Goal: Information Seeking & Learning: Find specific fact

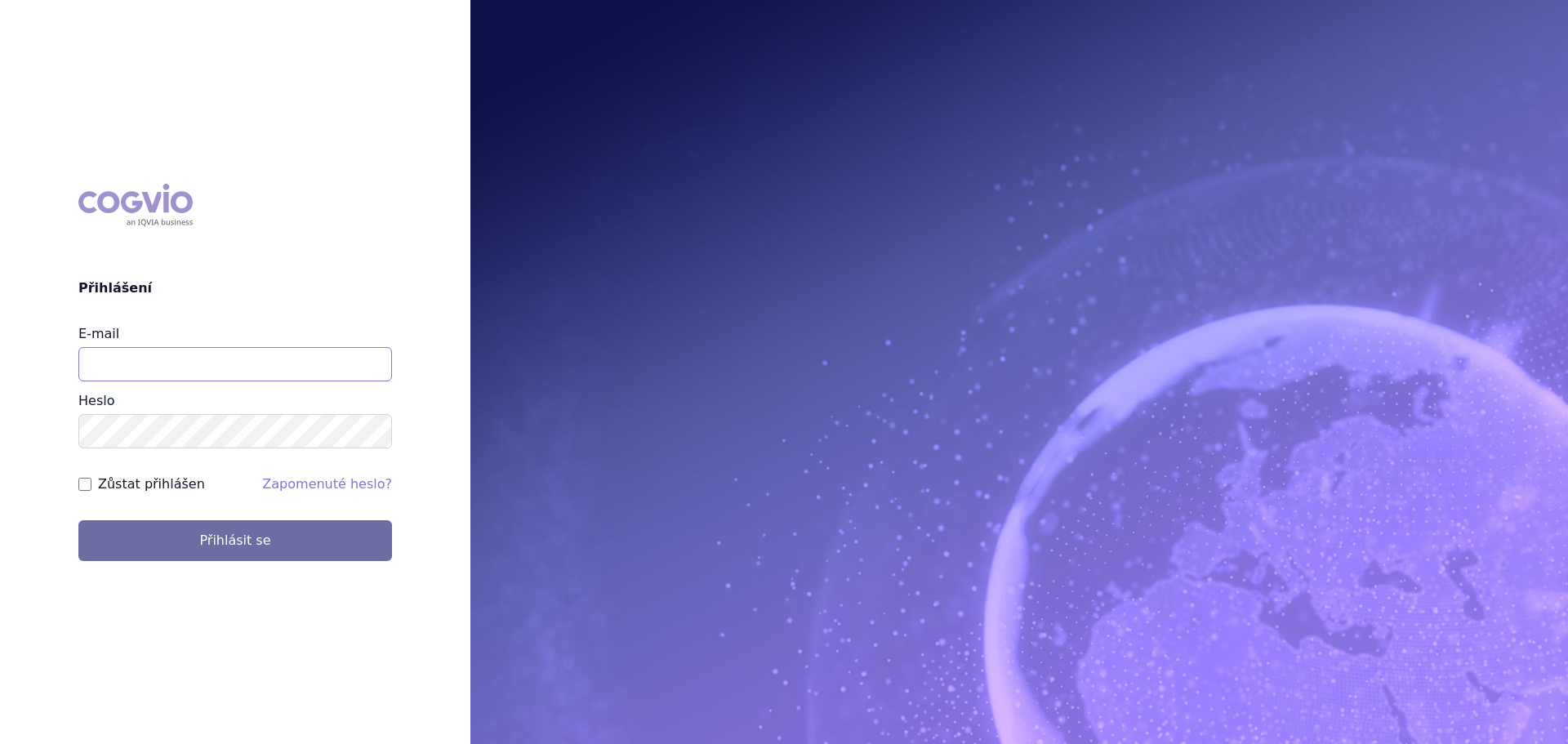
click at [272, 369] on input "E-mail" at bounding box center [235, 364] width 314 height 34
type input "[EMAIL_ADDRESS][PERSON_NAME][DOMAIN_NAME]"
click at [78, 520] on button "Přihlásit se" at bounding box center [235, 540] width 314 height 41
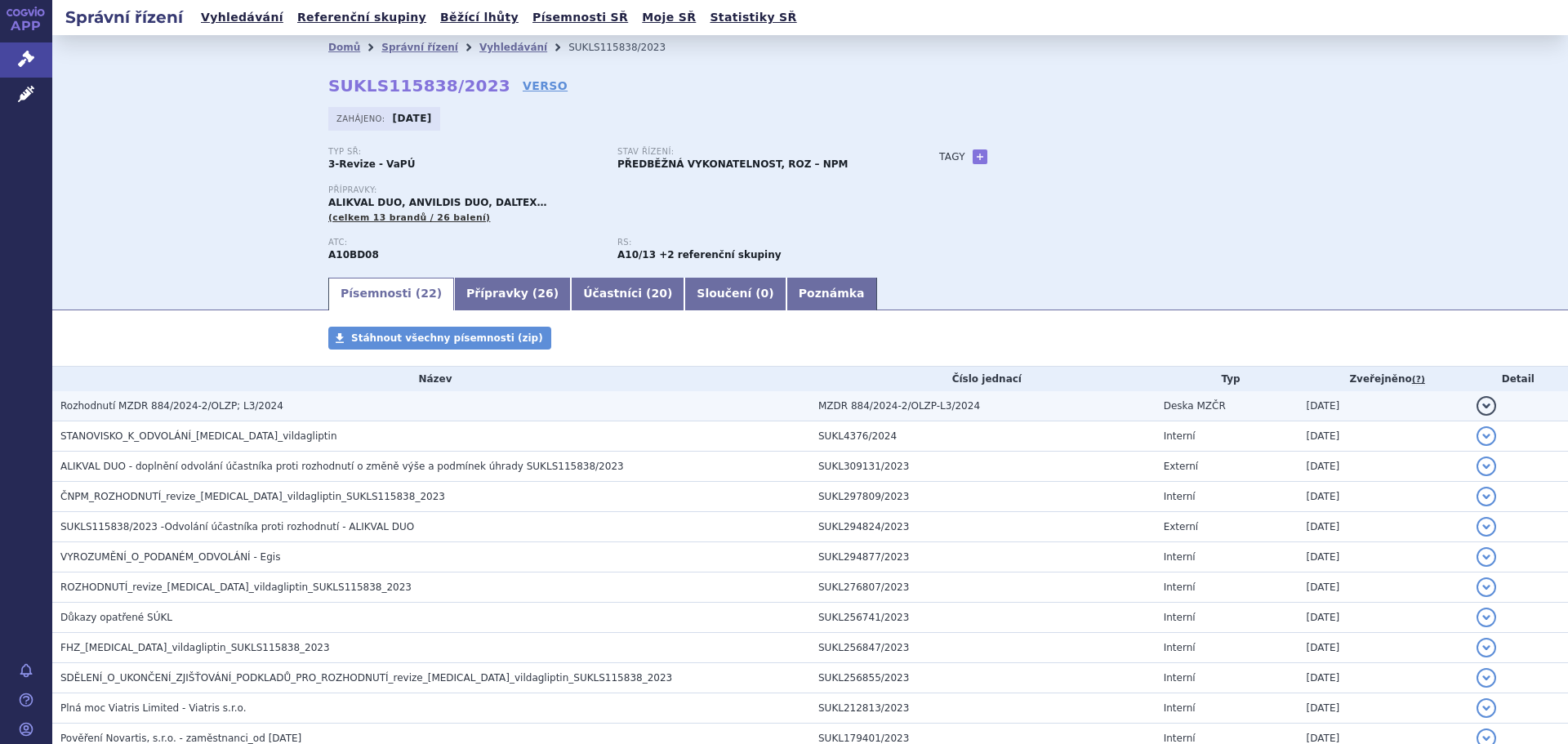
click at [143, 404] on span "Rozhodnutí MZDR 884/2024-2/OLZP; L3/2024" at bounding box center [171, 406] width 223 height 11
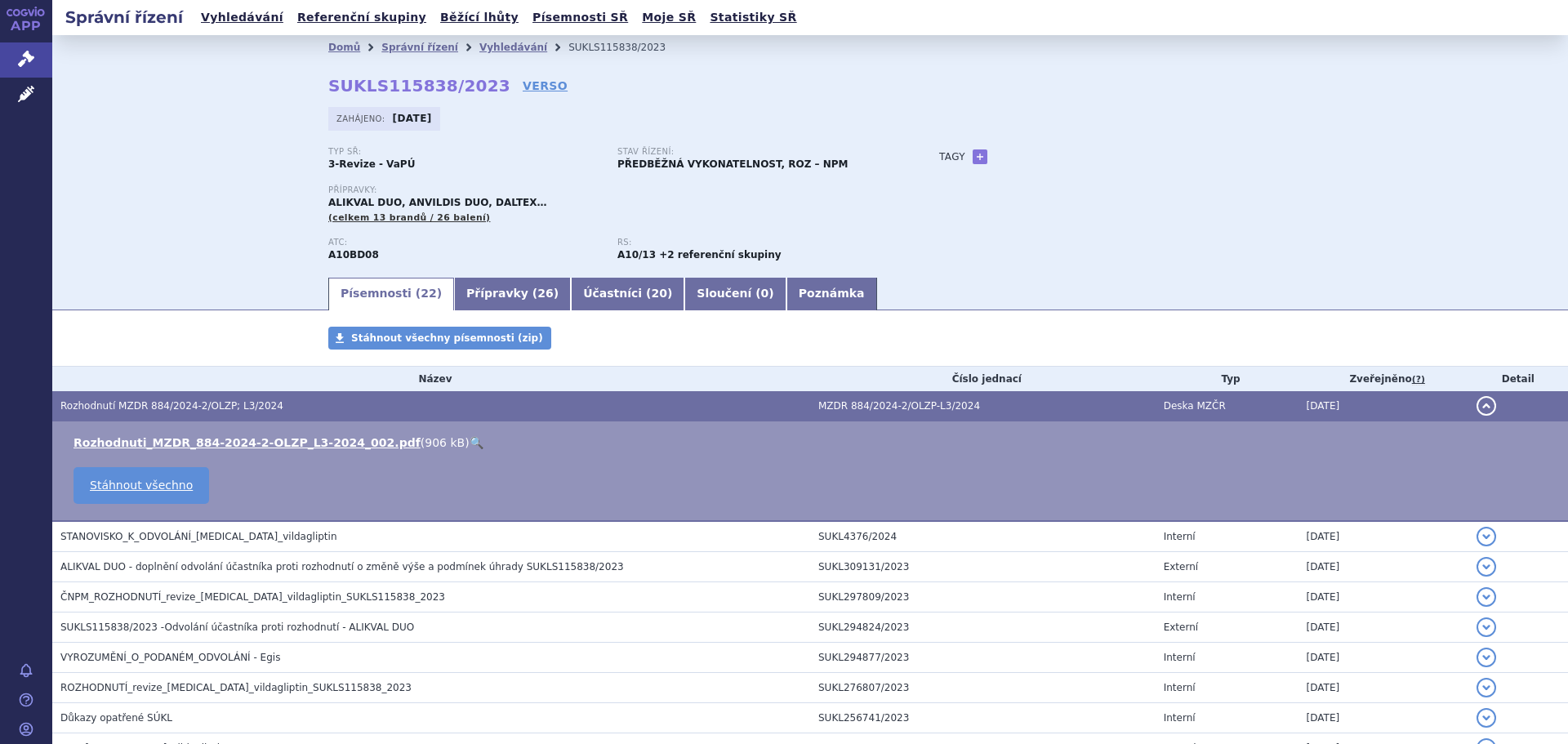
click at [470, 442] on link "🔍" at bounding box center [476, 442] width 14 height 13
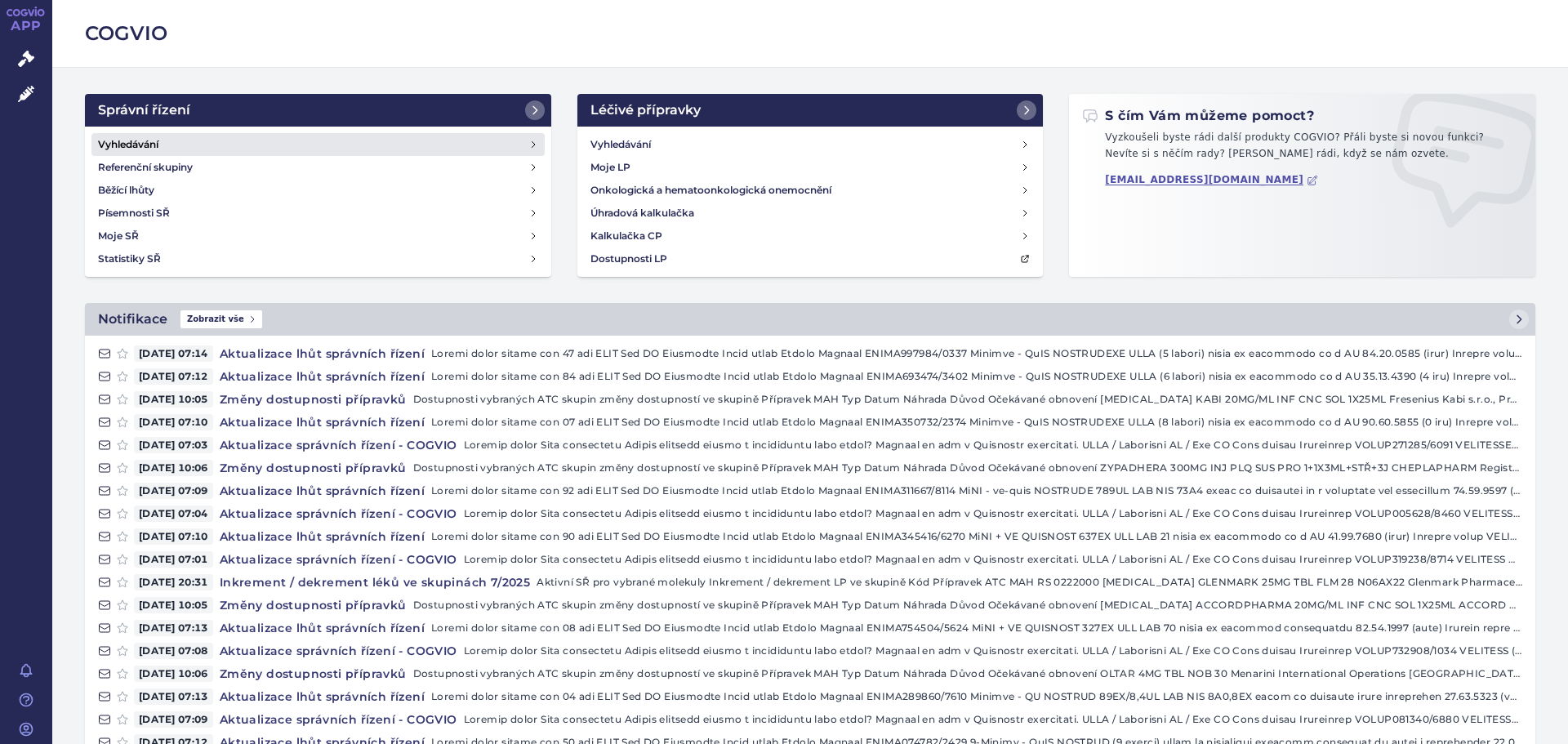
click at [136, 148] on h4 "Vyhledávání" at bounding box center [128, 144] width 61 height 17
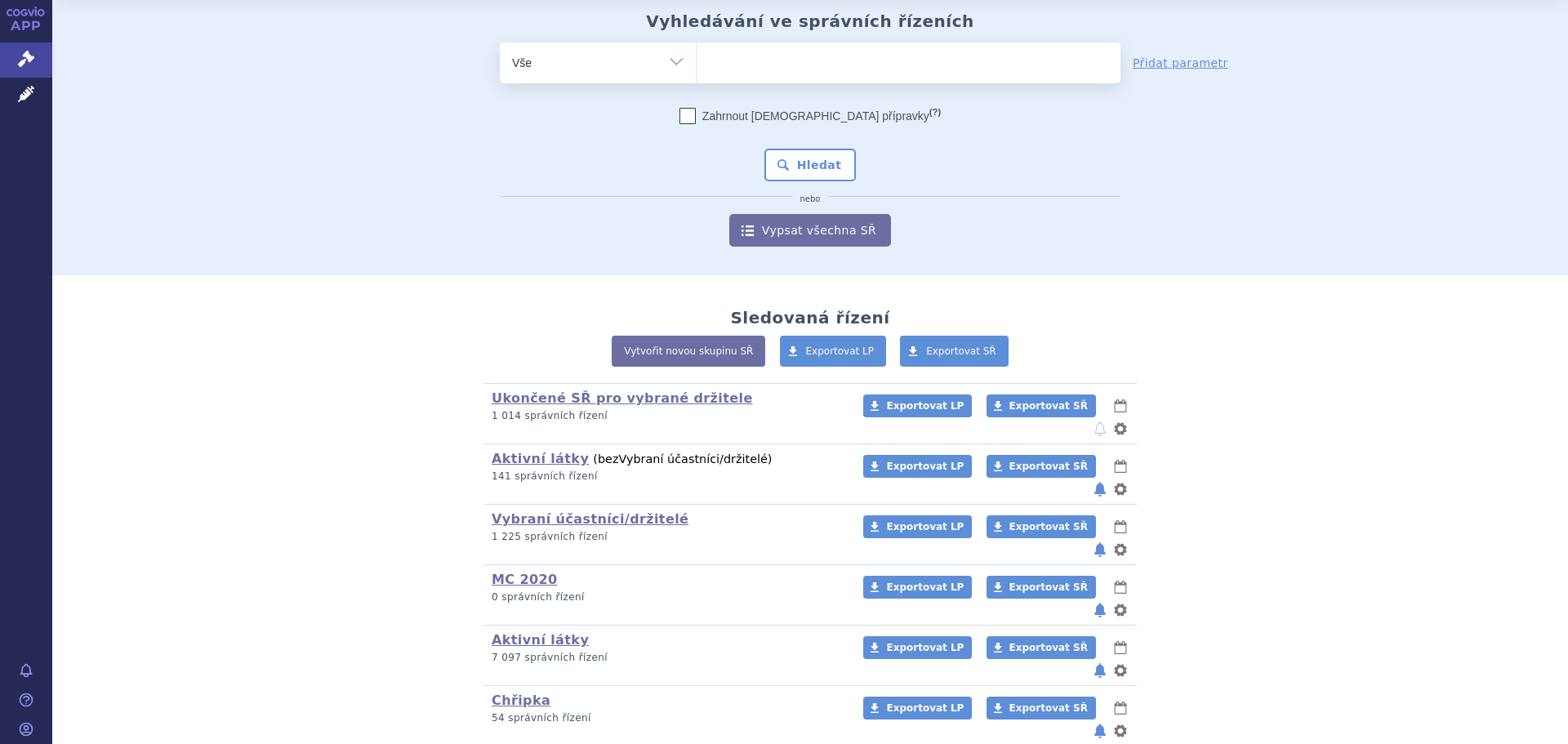
scroll to position [109, 0]
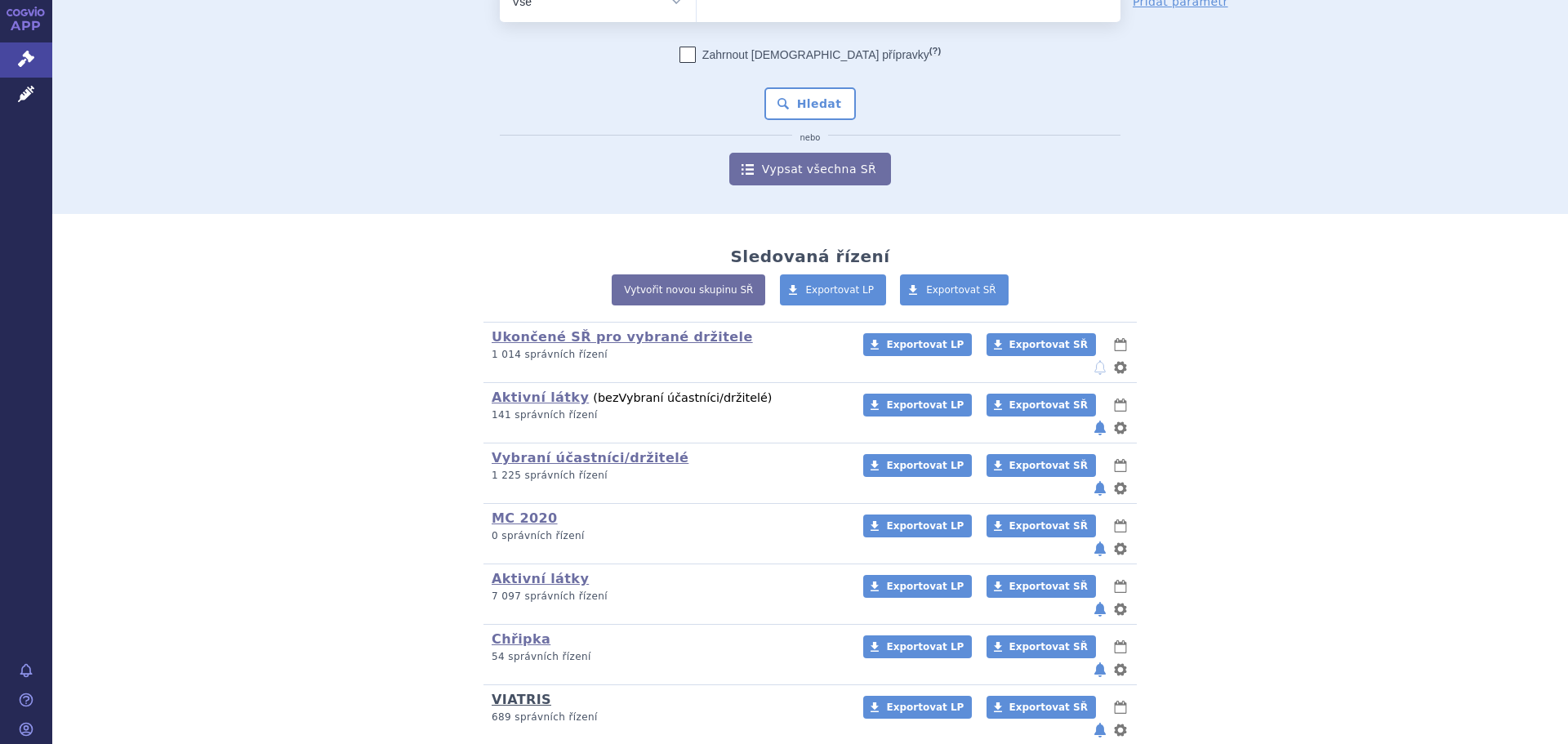
click at [525, 692] on link "VIATRIS" at bounding box center [522, 699] width 60 height 16
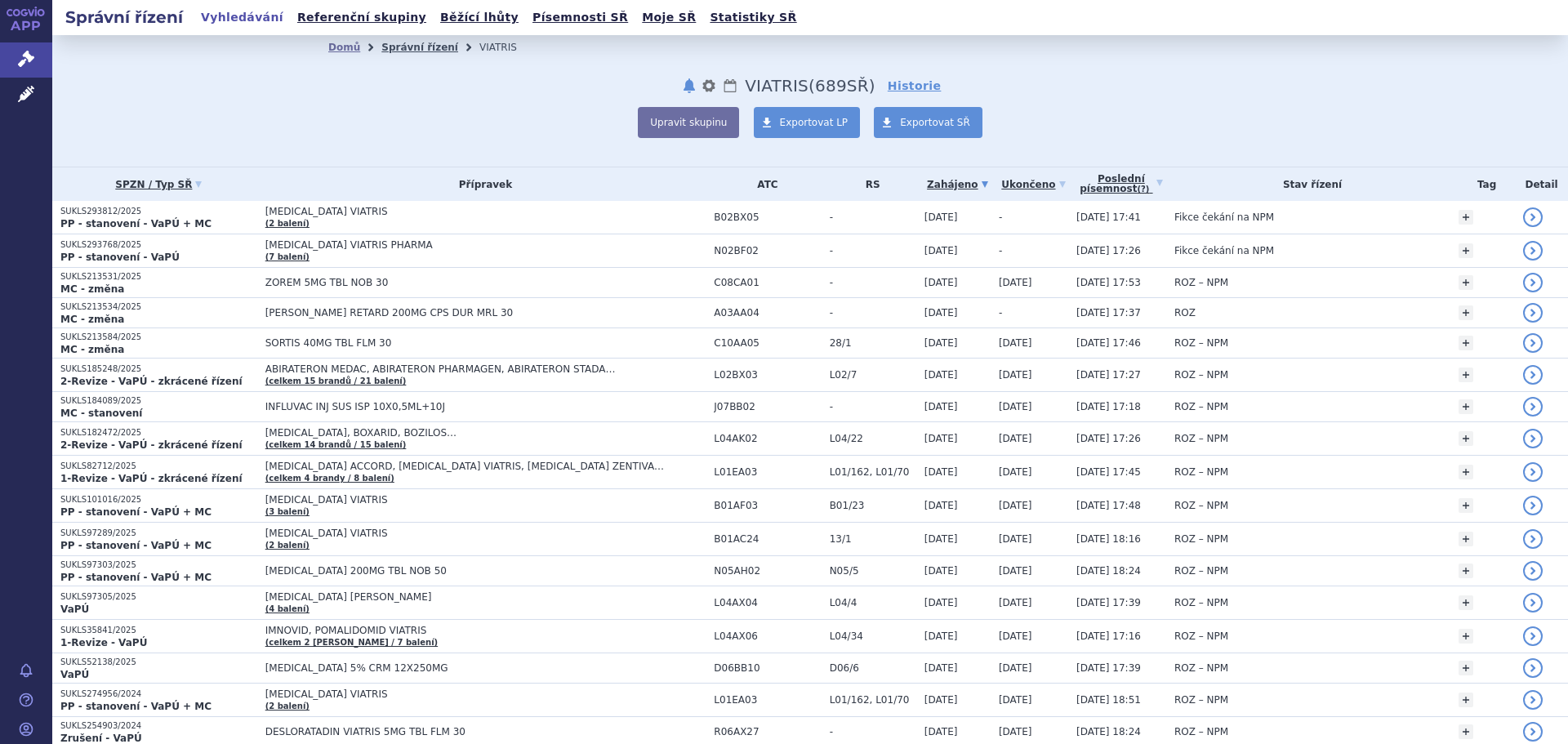
click at [388, 52] on link "Správní řízení" at bounding box center [419, 47] width 76 height 11
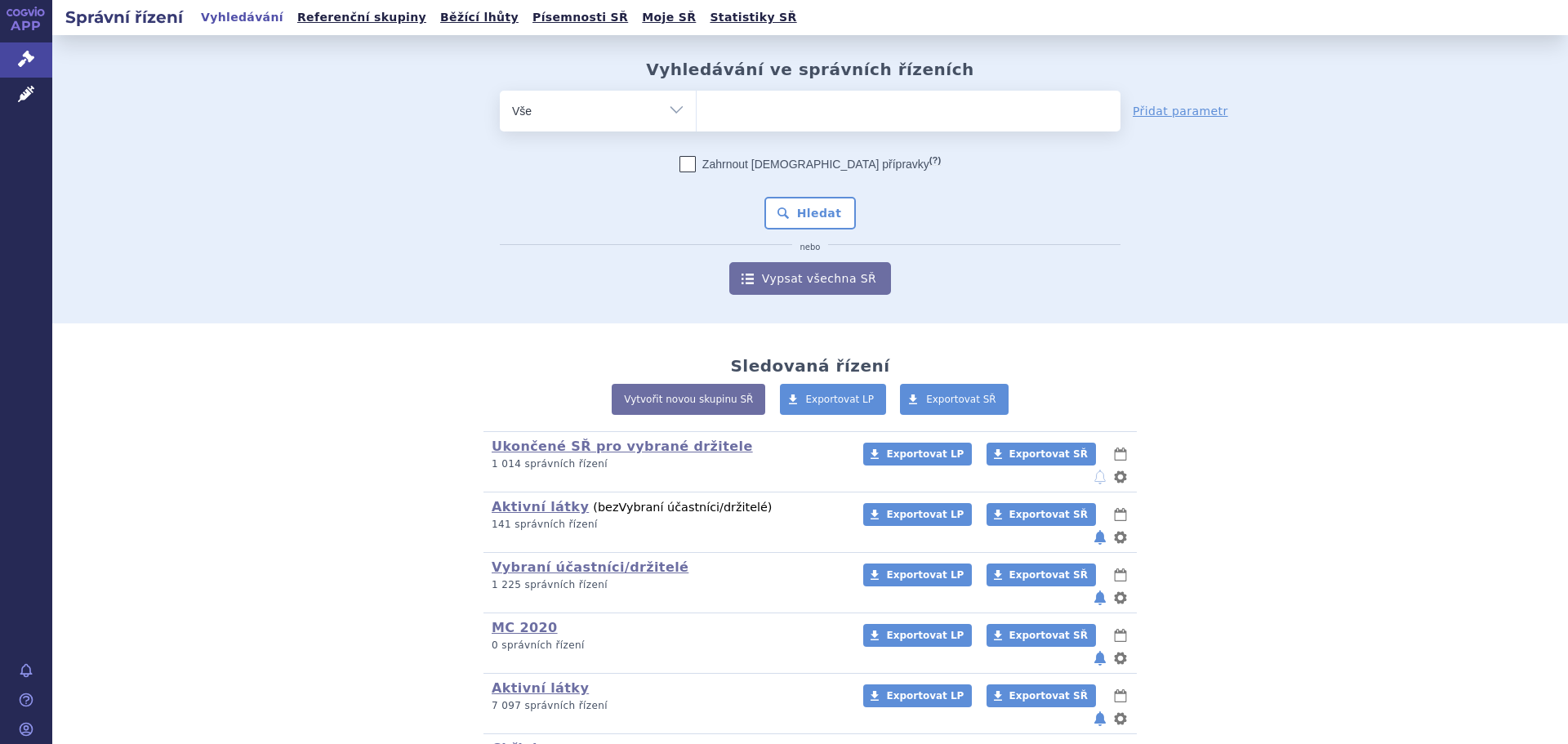
click at [764, 121] on ul at bounding box center [908, 107] width 424 height 34
click at [697, 121] on select at bounding box center [696, 110] width 1 height 41
type input "ez"
type input "ezet"
type input "ezeti"
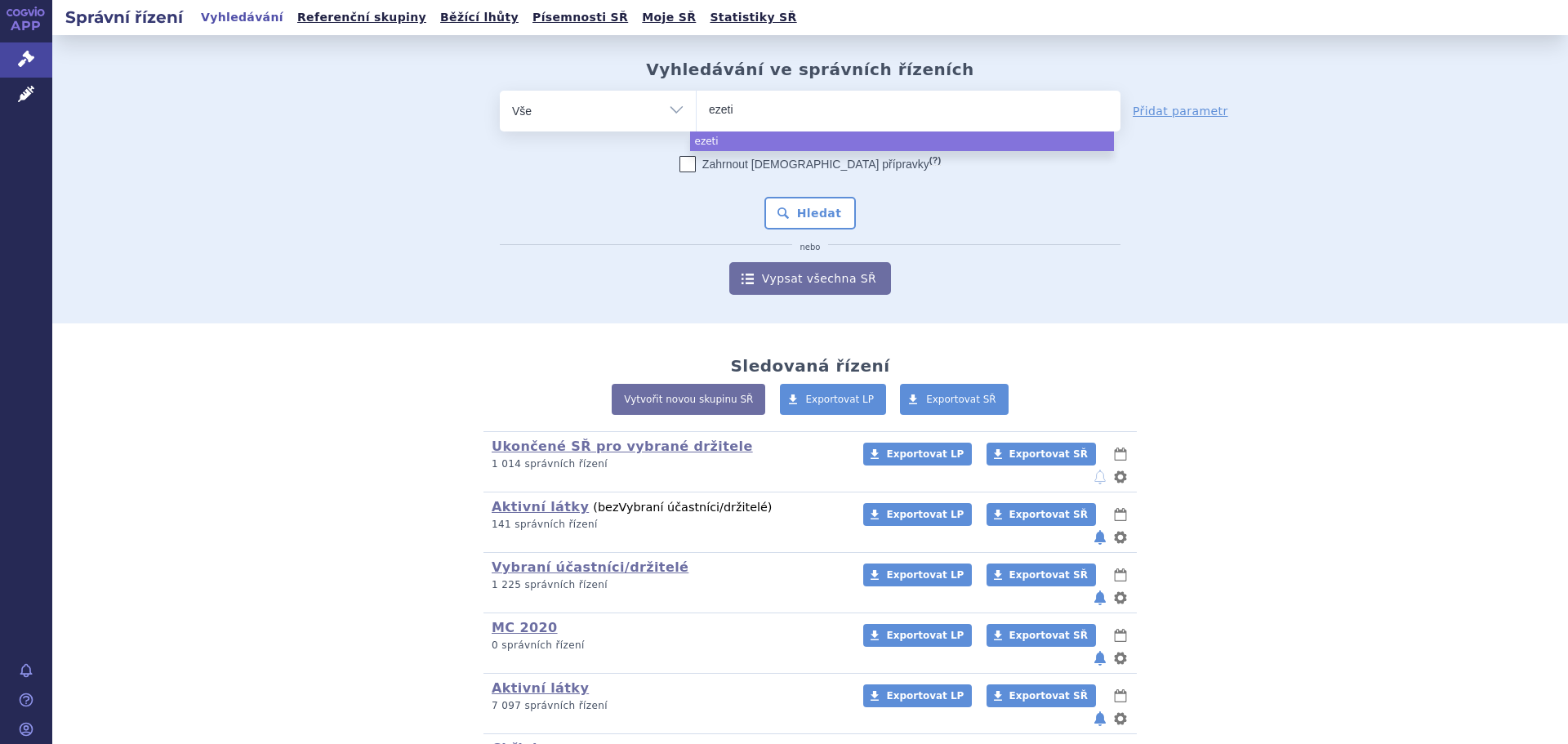
type input "ezetim"
type input "ezetimib"
select select "ezetimib"
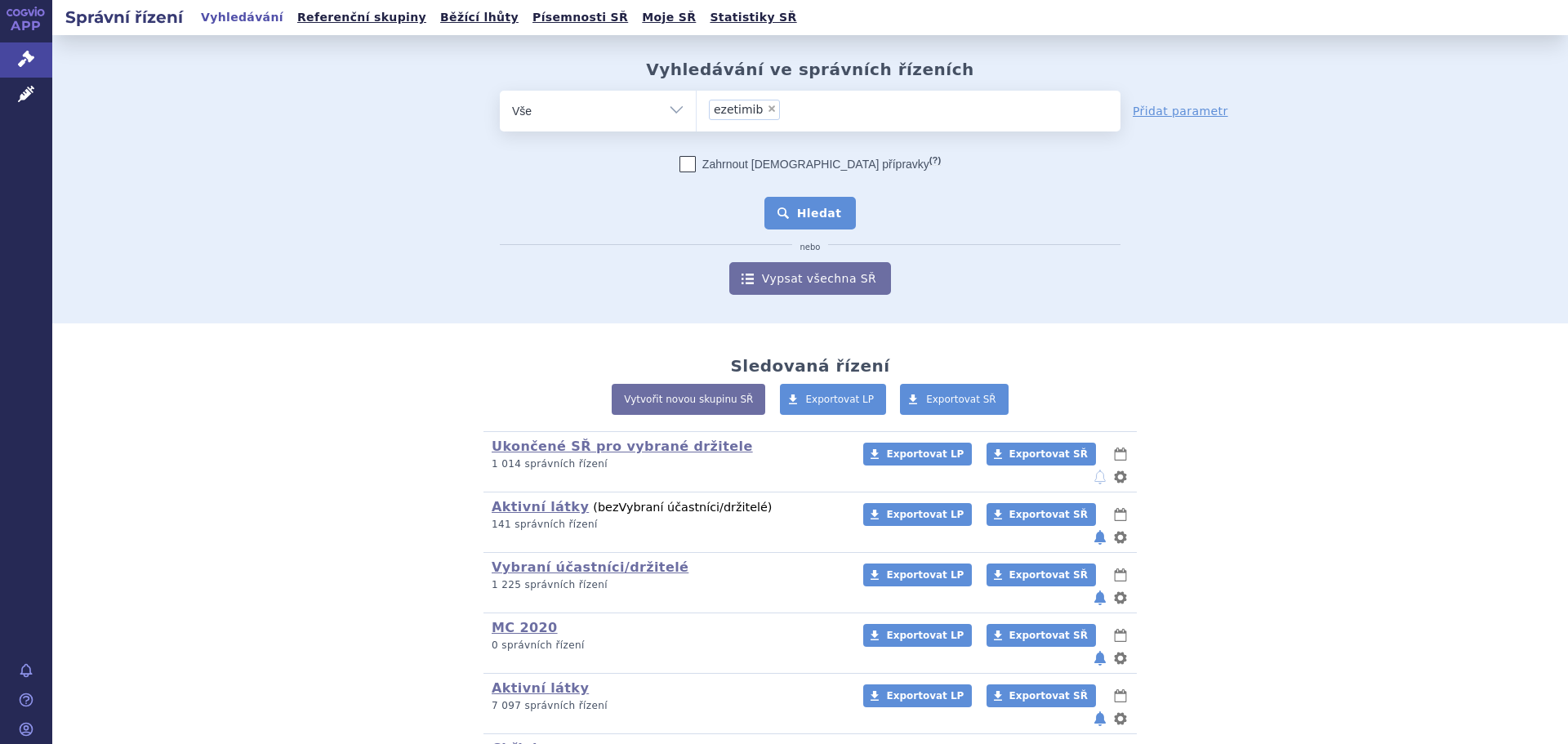
click at [813, 212] on button "Hledat" at bounding box center [811, 212] width 92 height 33
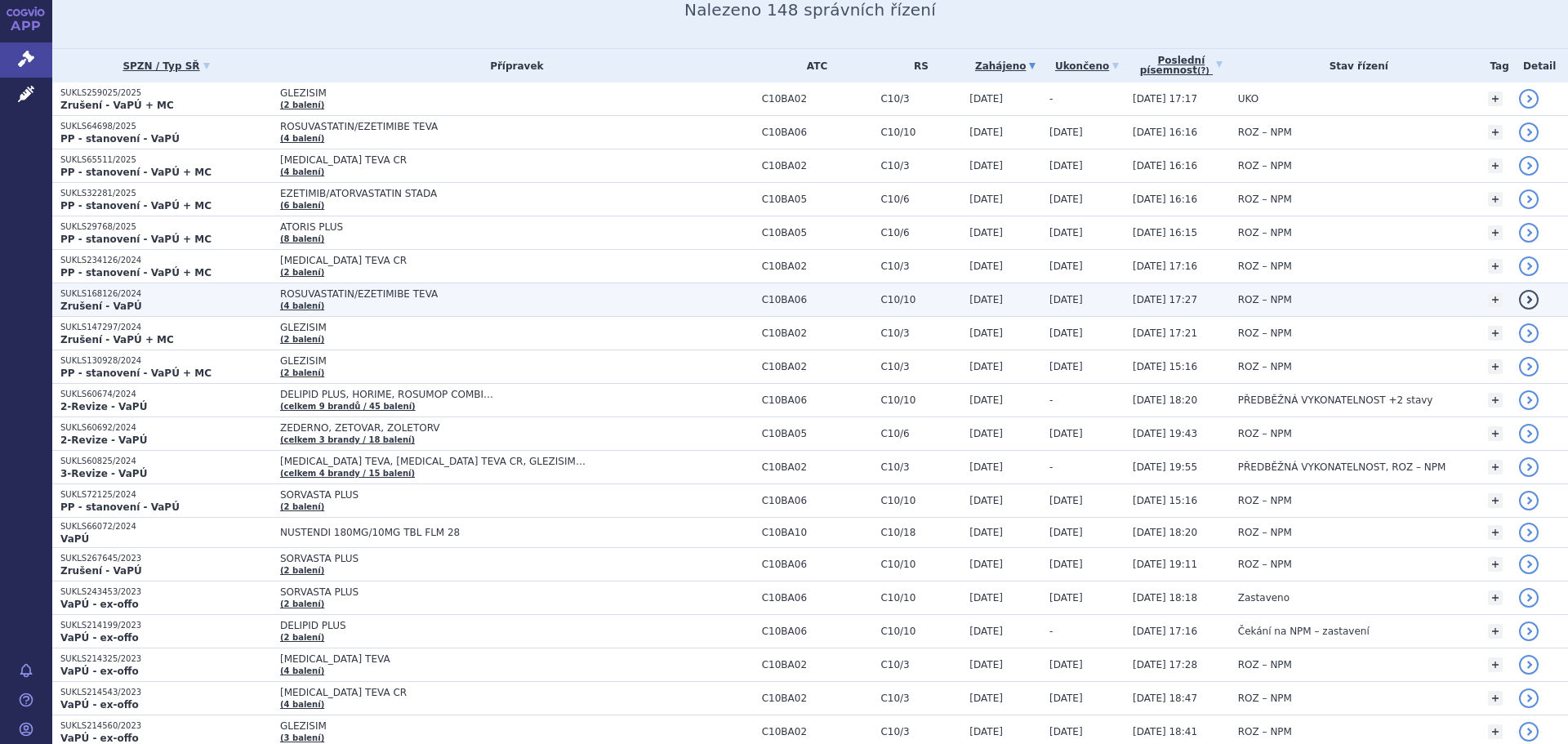
scroll to position [327, 0]
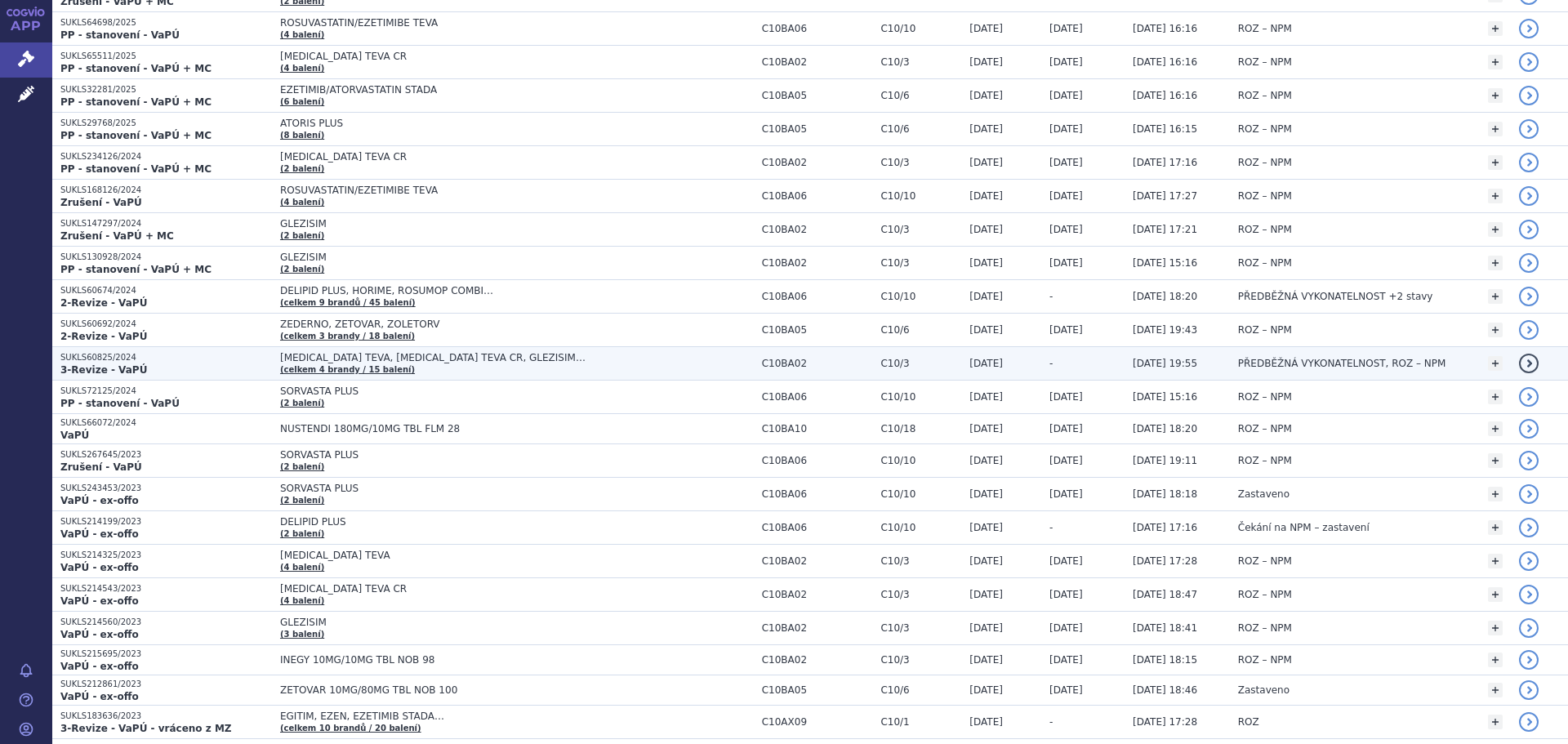
click at [560, 358] on span "[MEDICAL_DATA] TEVA, [MEDICAL_DATA] TEVA CR, GLEZISIM…" at bounding box center [484, 358] width 408 height 11
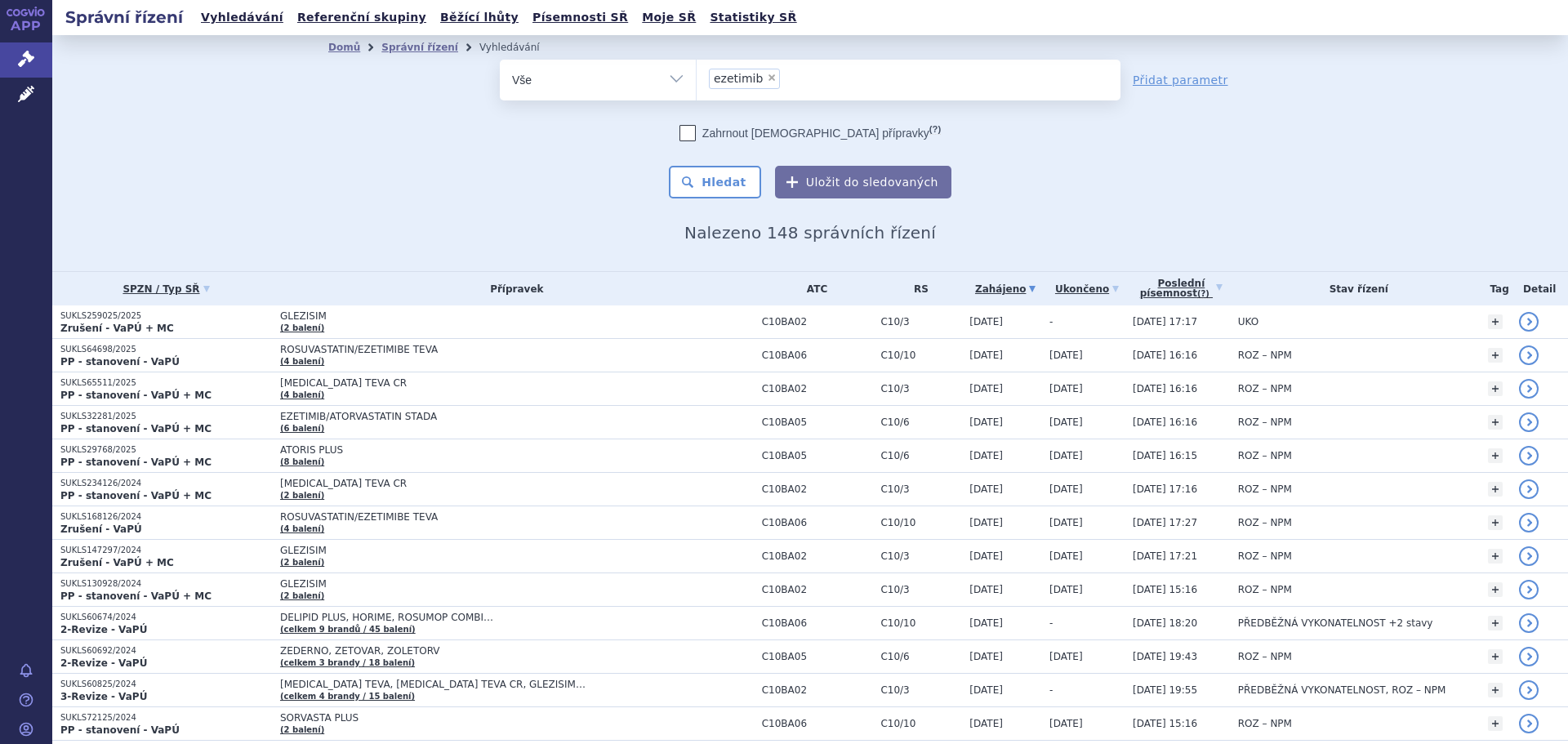
click at [767, 74] on span "×" at bounding box center [771, 77] width 10 height 10
click at [697, 74] on select "ezetimib" at bounding box center [696, 79] width 1 height 41
select select
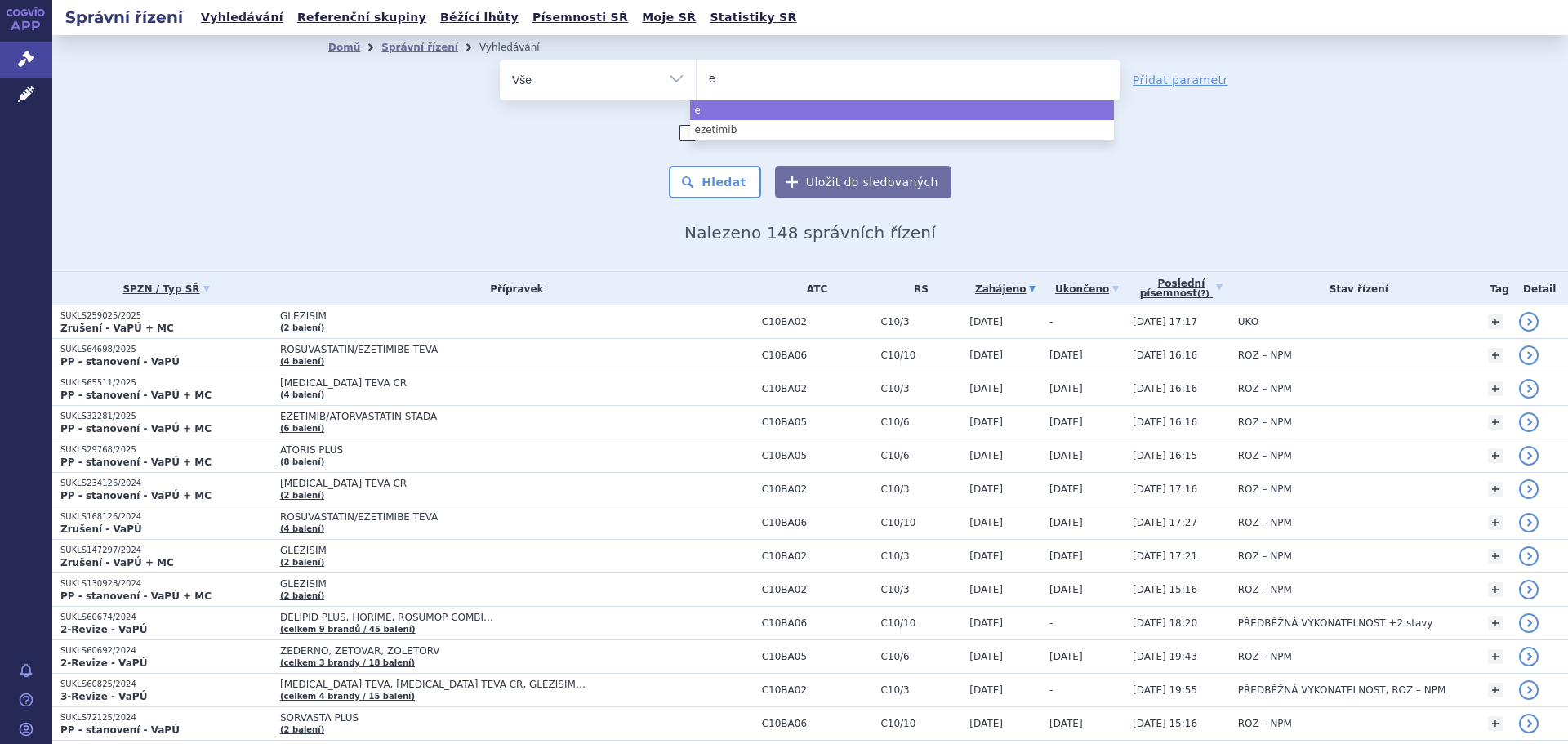
type input "ez"
type input "ezet"
type input "ezeti"
type input "ezetim"
type input "ezetimi"
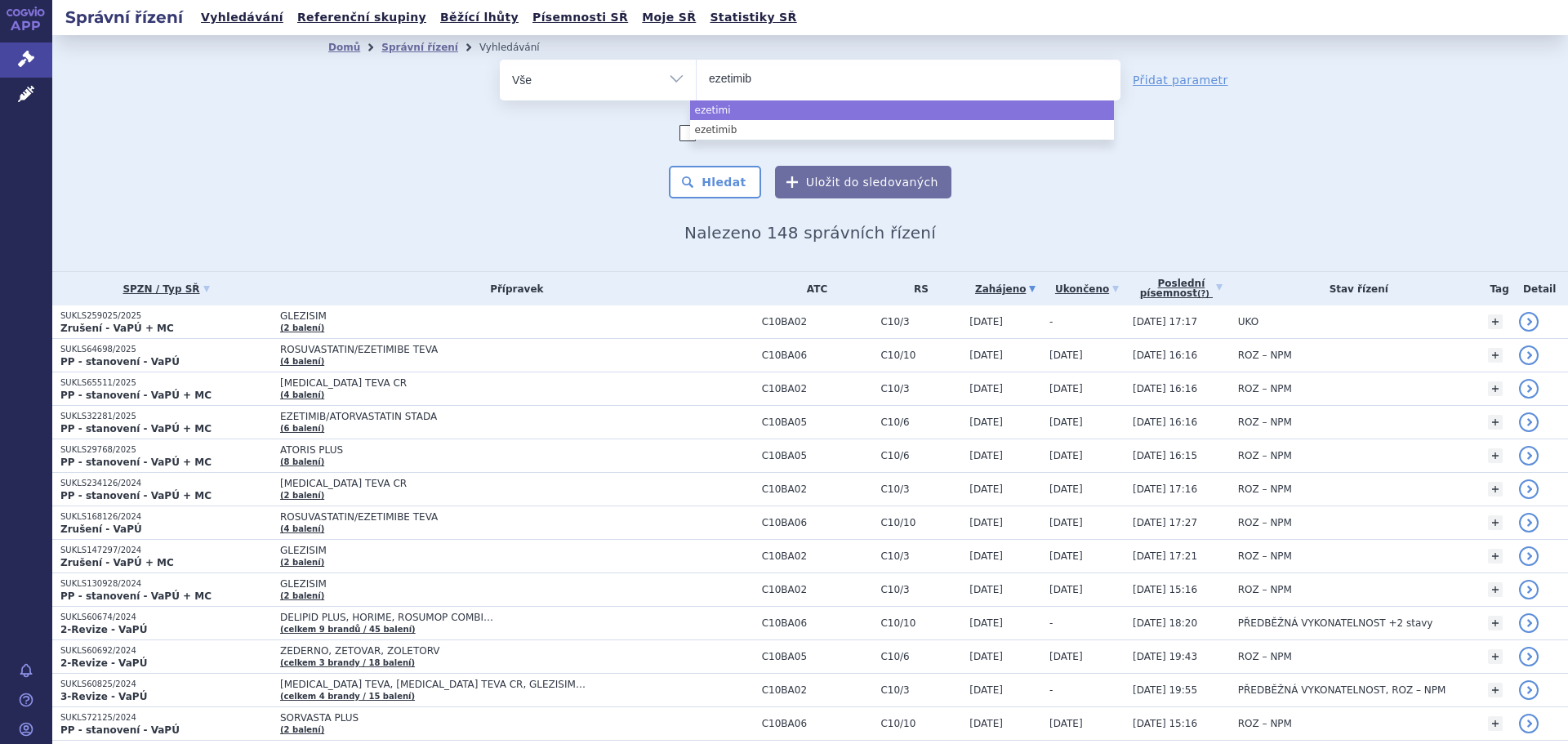
type input "ezetimibe"
select select "ezetimibe"
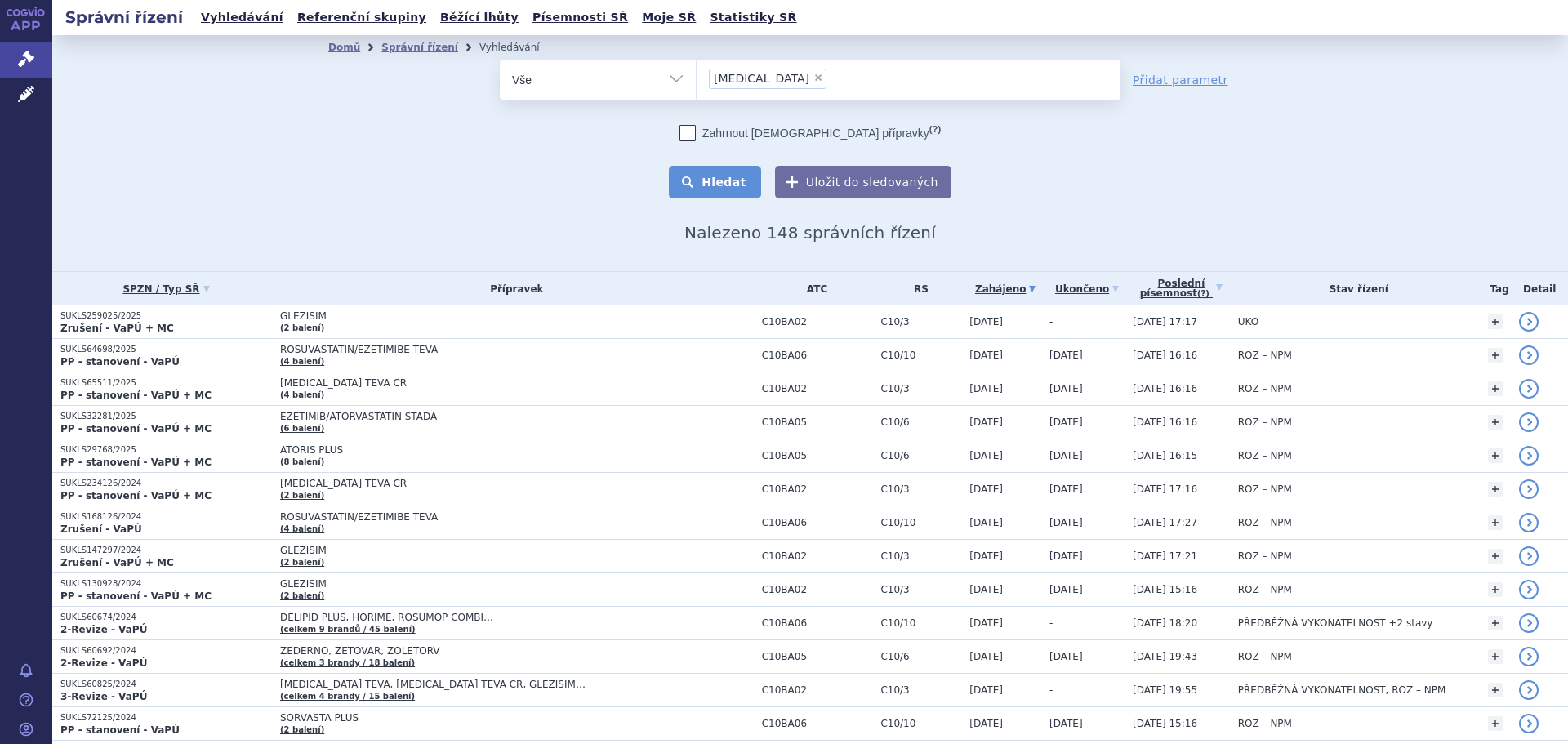
click at [718, 196] on button "Hledat" at bounding box center [715, 182] width 92 height 33
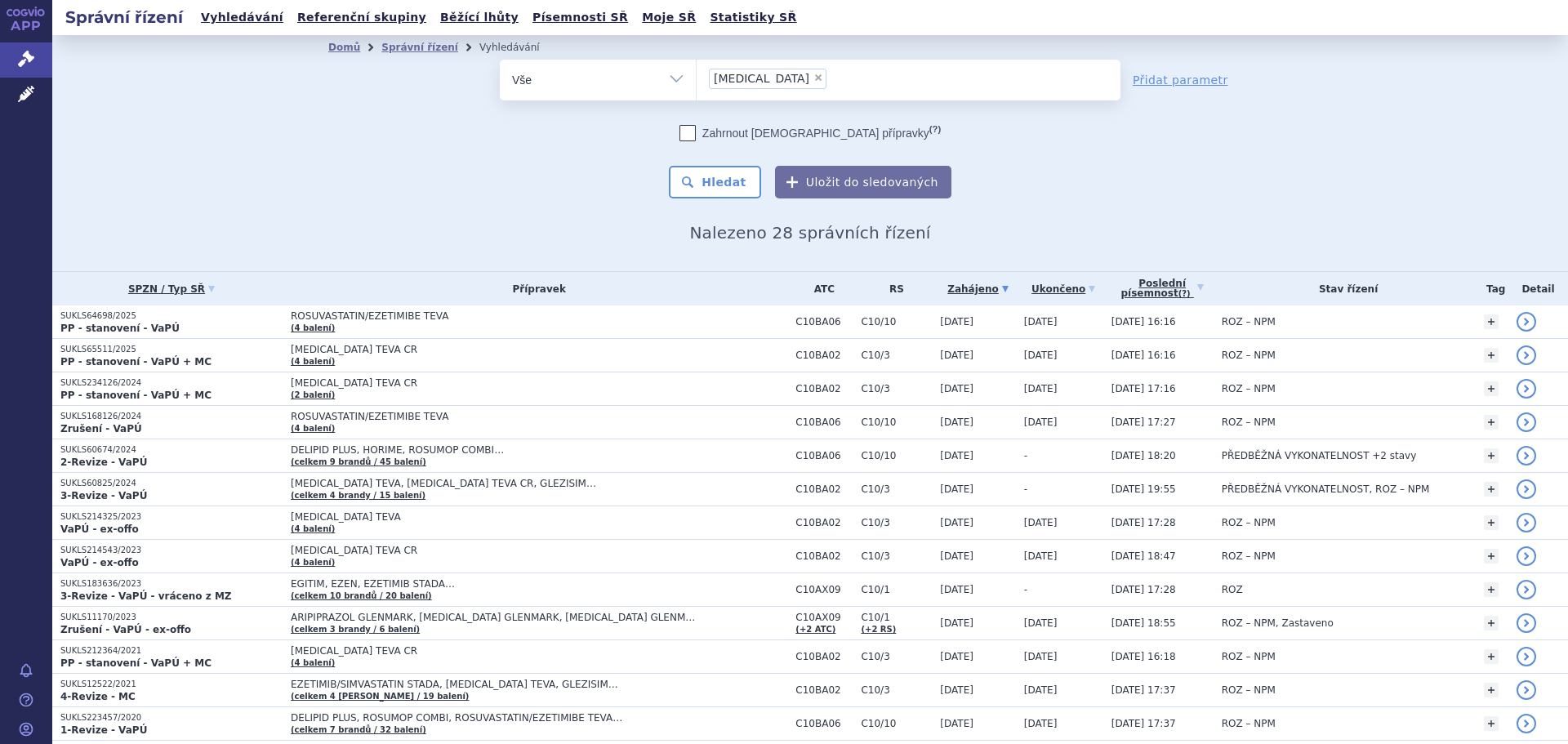
click at [758, 75] on li "× [MEDICAL_DATA]" at bounding box center [768, 79] width 117 height 20
click at [697, 75] on select "[MEDICAL_DATA]" at bounding box center [696, 79] width 1 height 41
click at [757, 108] on ul "[MEDICAL_DATA]" at bounding box center [902, 110] width 424 height 20
click at [813, 83] on span "×" at bounding box center [818, 77] width 10 height 10
click at [697, 83] on select "[MEDICAL_DATA]" at bounding box center [696, 79] width 1 height 41
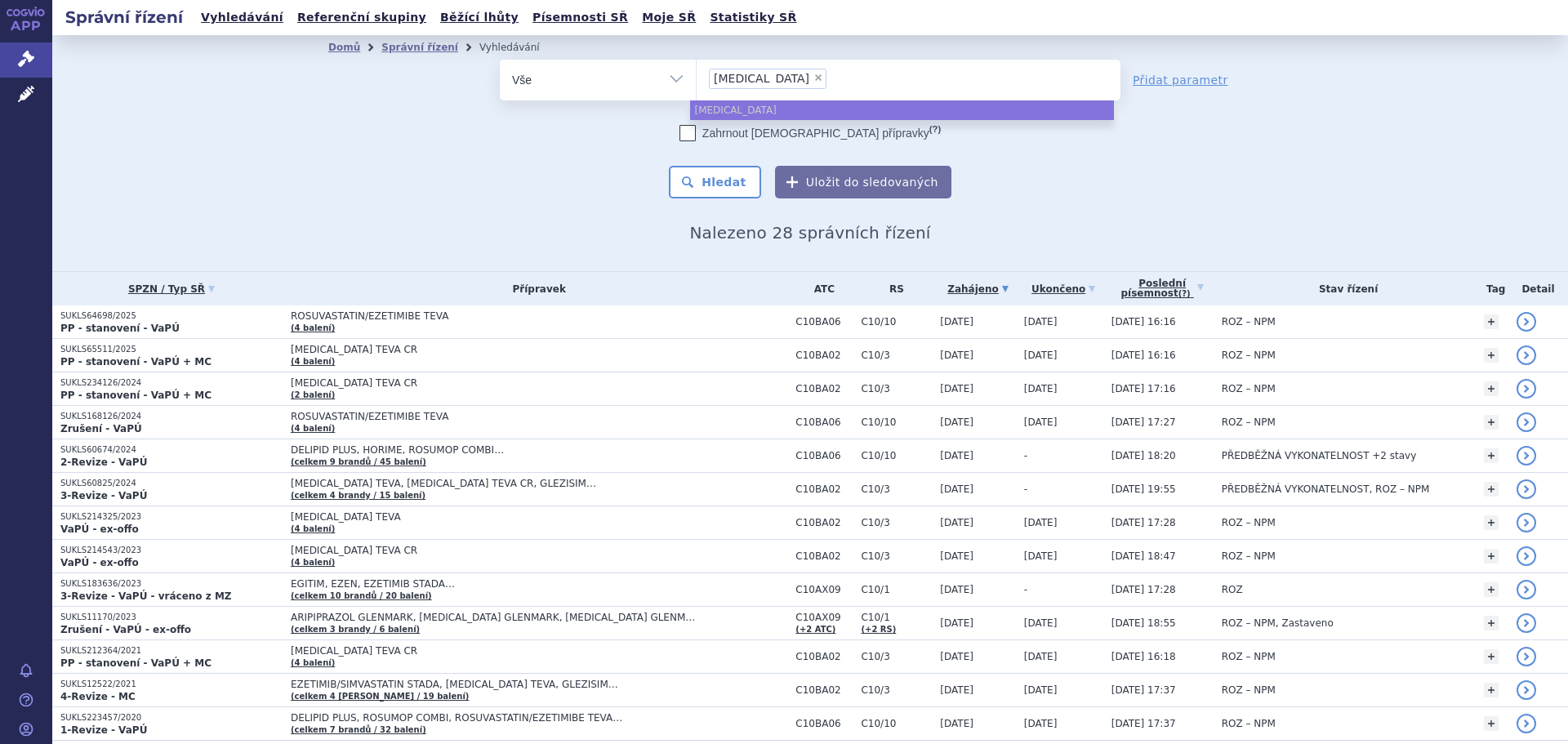
select select
type input "ezet"
type input "ezeti"
type input "ezetim"
type input "ezetimib"
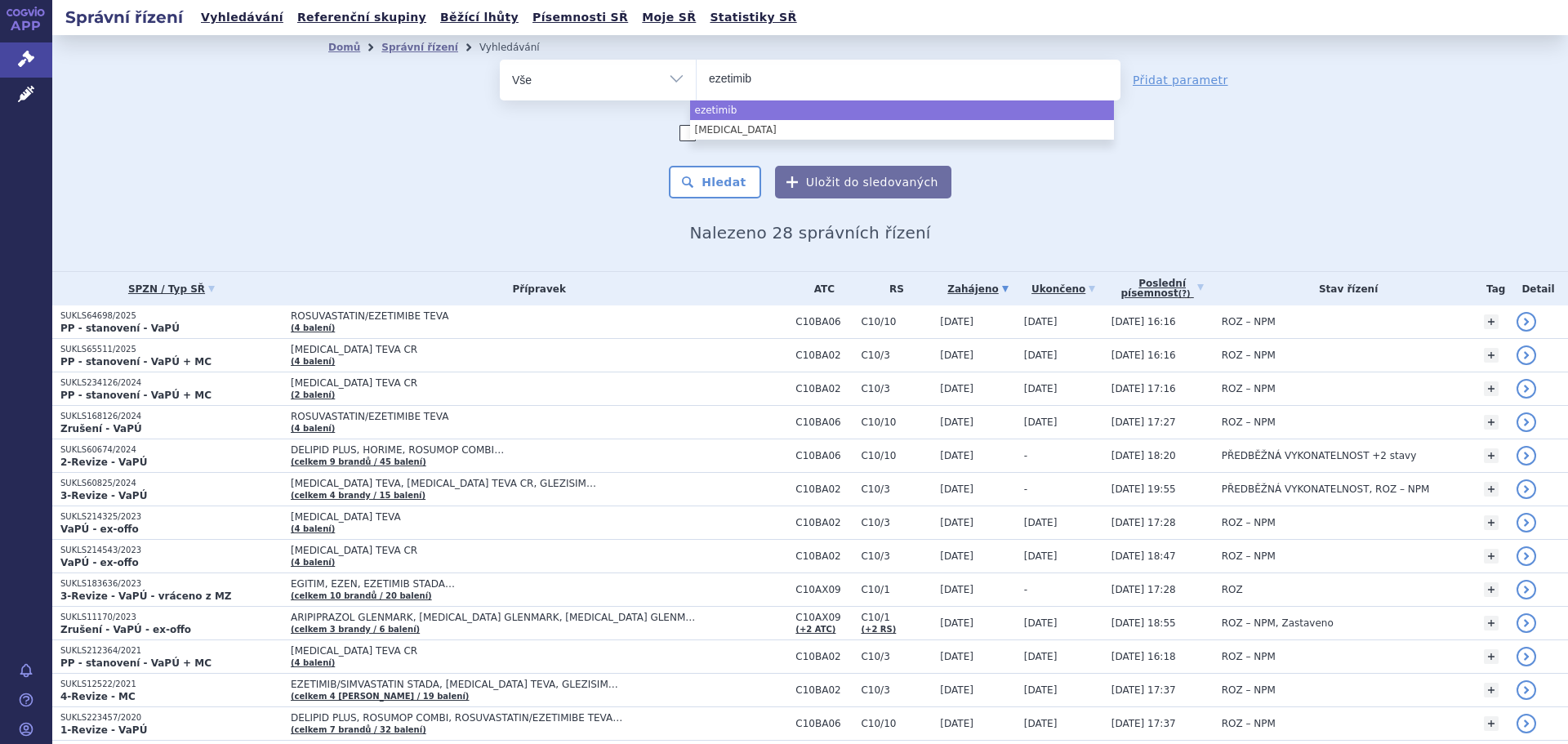
type input "[MEDICAL_DATA]"
type input "[MEDICAL_DATA] v"
type input "[MEDICAL_DATA] via"
type input "[MEDICAL_DATA] viatr"
type input "[MEDICAL_DATA] viatri"
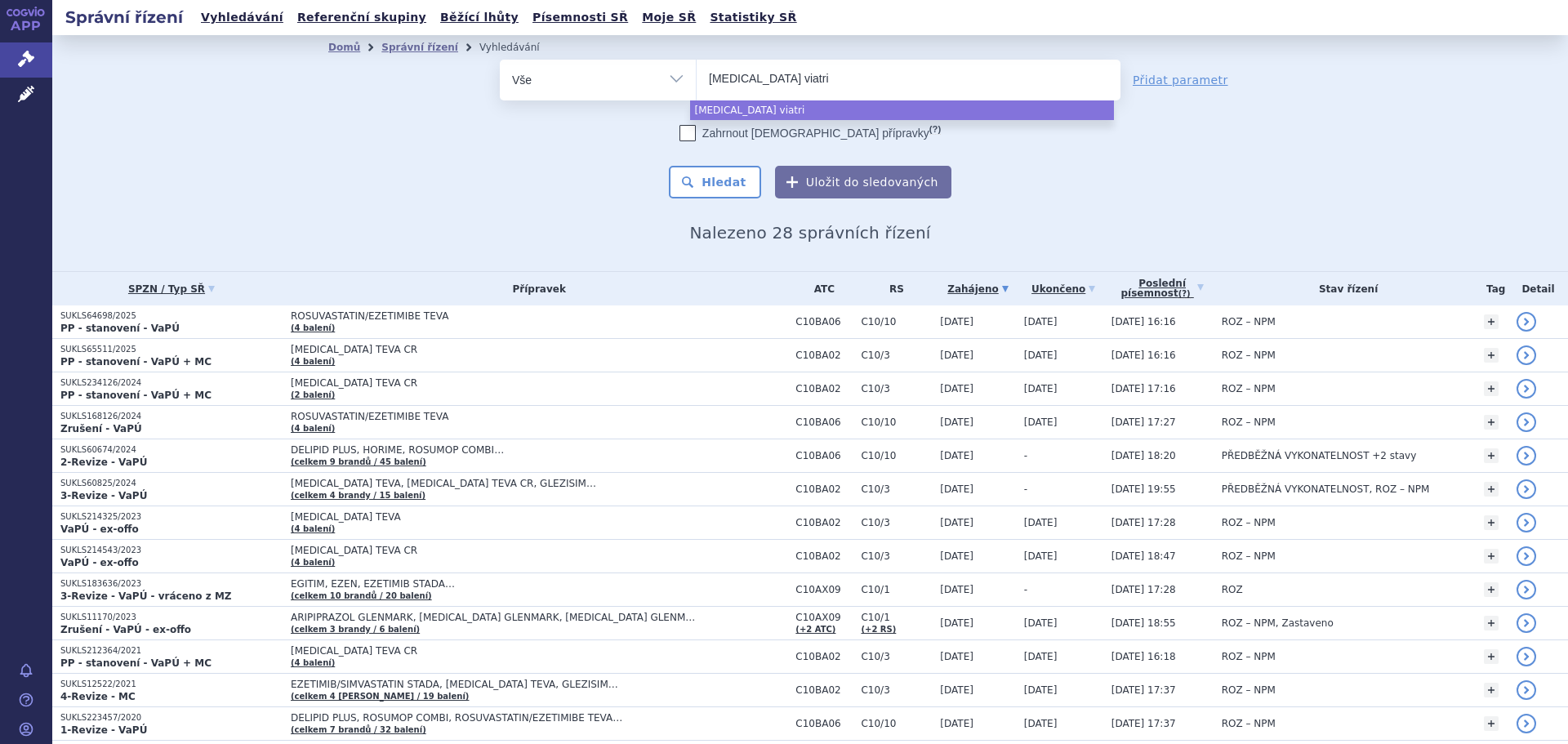
type input "[MEDICAL_DATA] viatris"
select select "[MEDICAL_DATA] viatris"
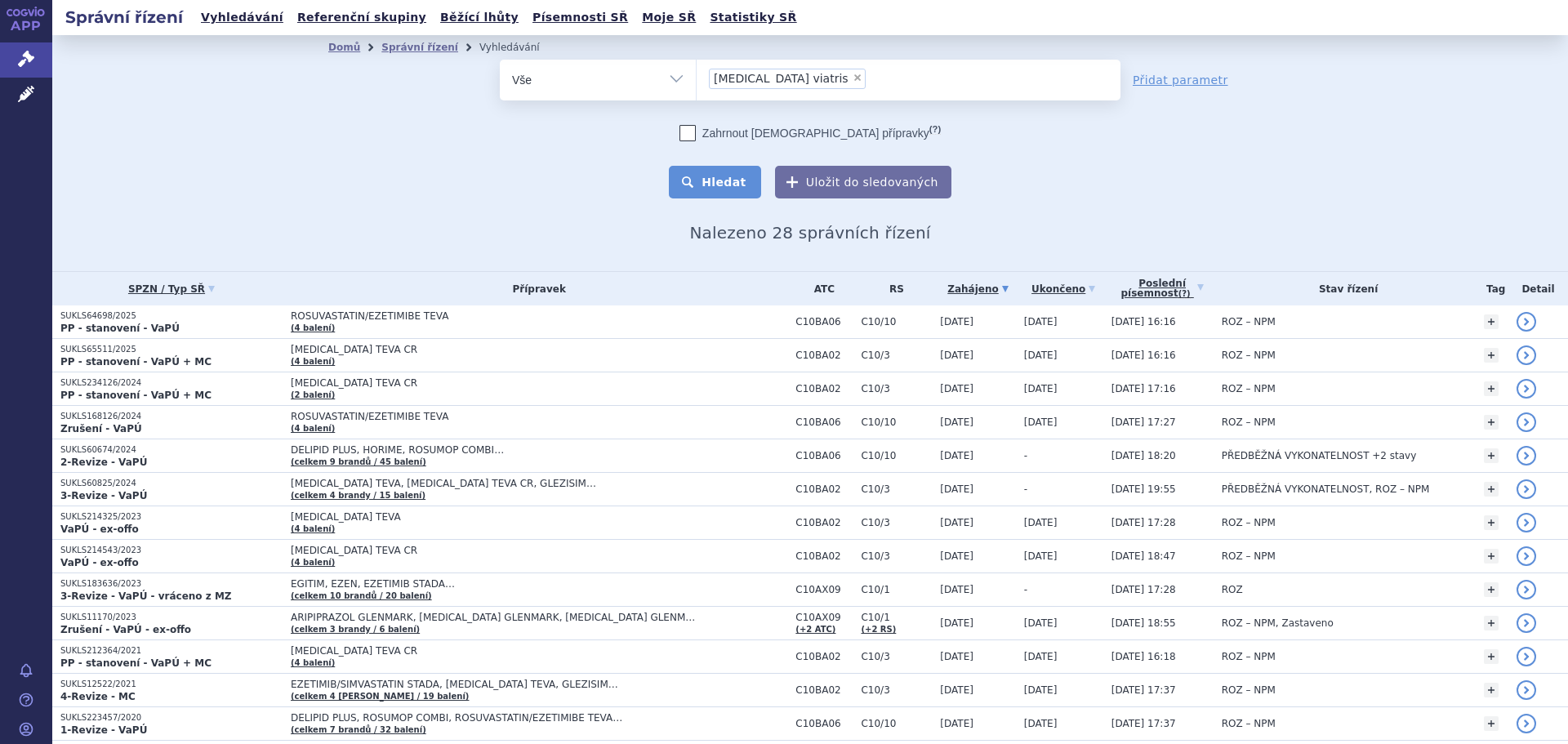
click at [729, 196] on button "Hledat" at bounding box center [715, 182] width 92 height 33
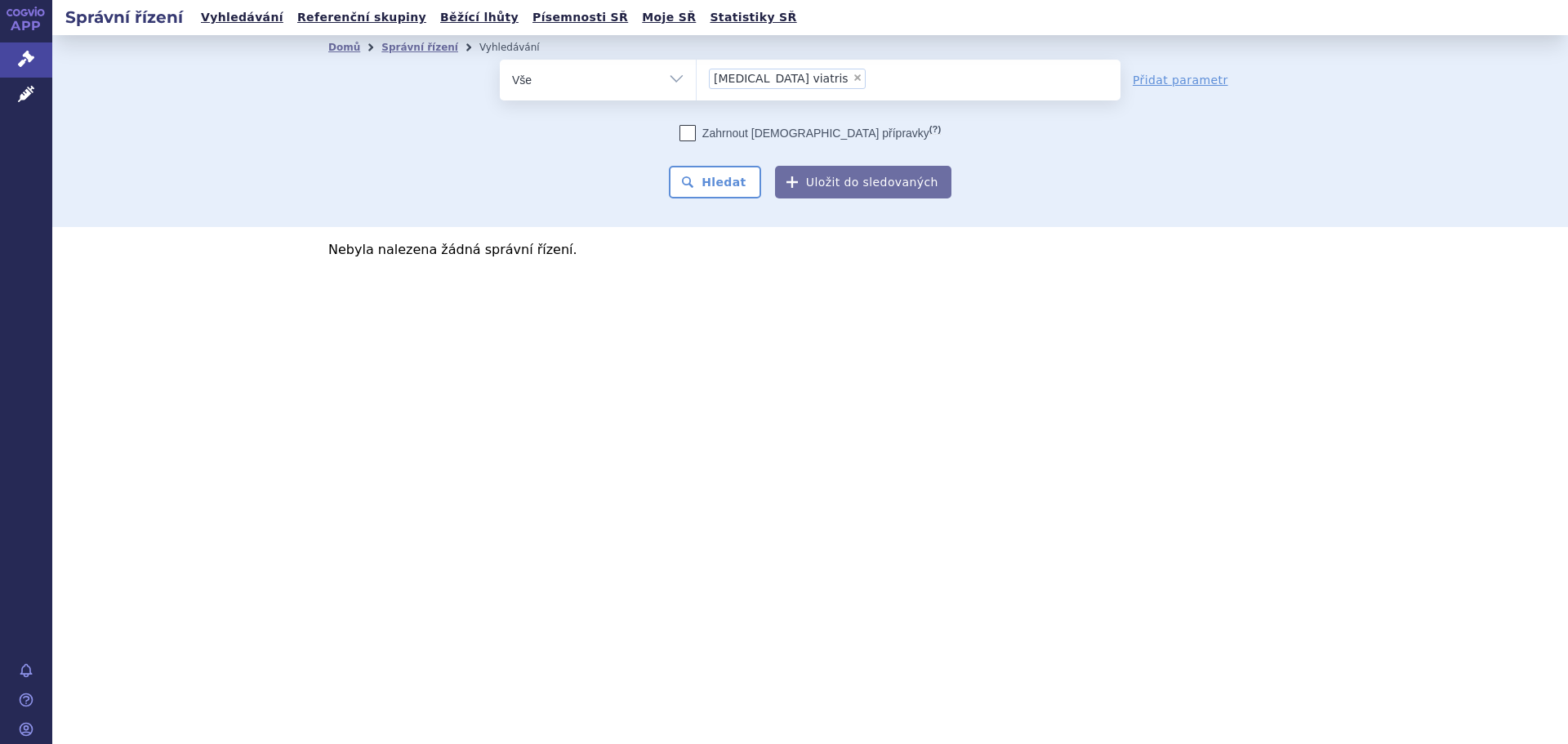
click at [852, 79] on span "×" at bounding box center [857, 77] width 10 height 10
click at [697, 79] on select "[MEDICAL_DATA] viatris" at bounding box center [696, 79] width 1 height 41
select select
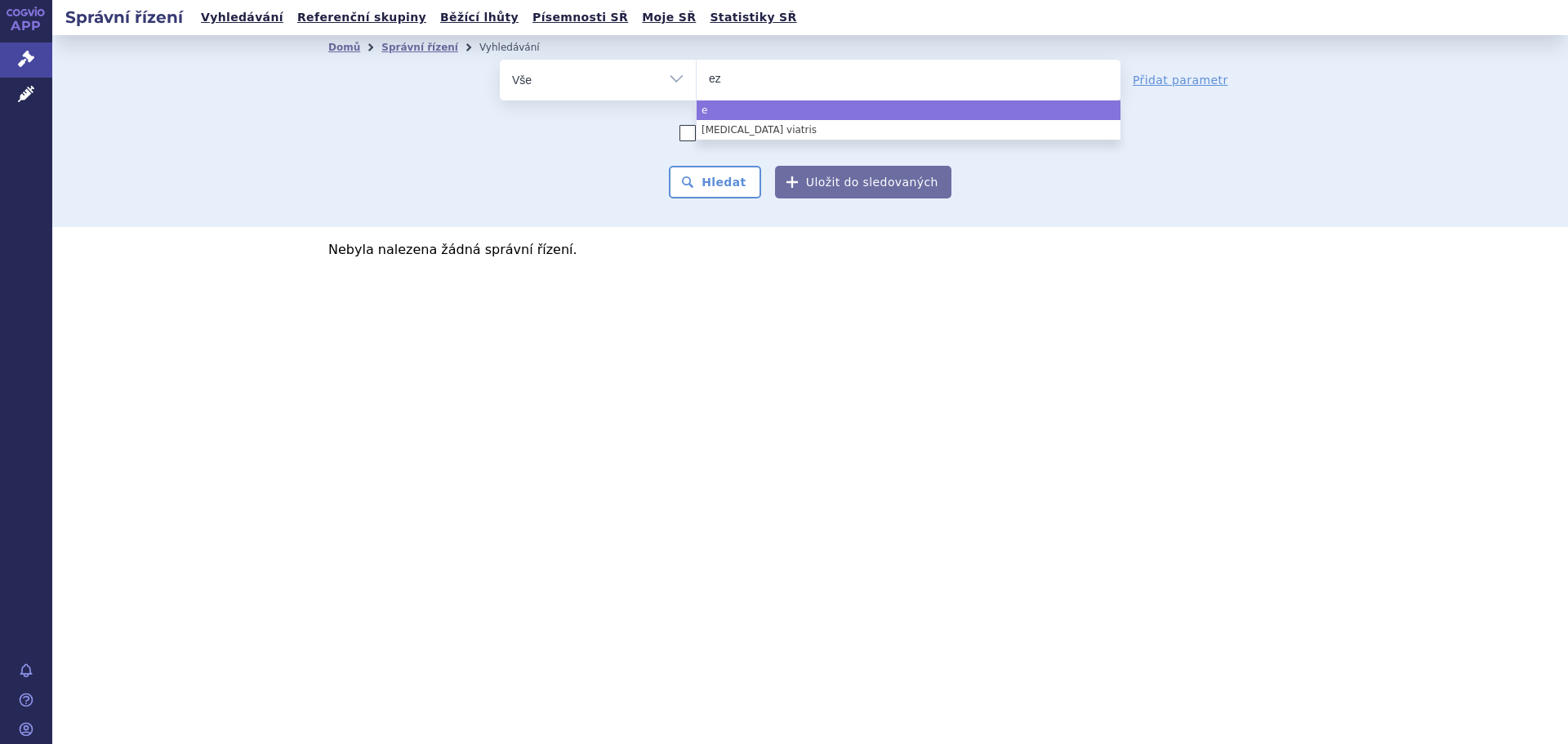
type input "eze"
type input "ezeti"
type input "ezetim"
type input "ezetimi"
type input "ezetimib"
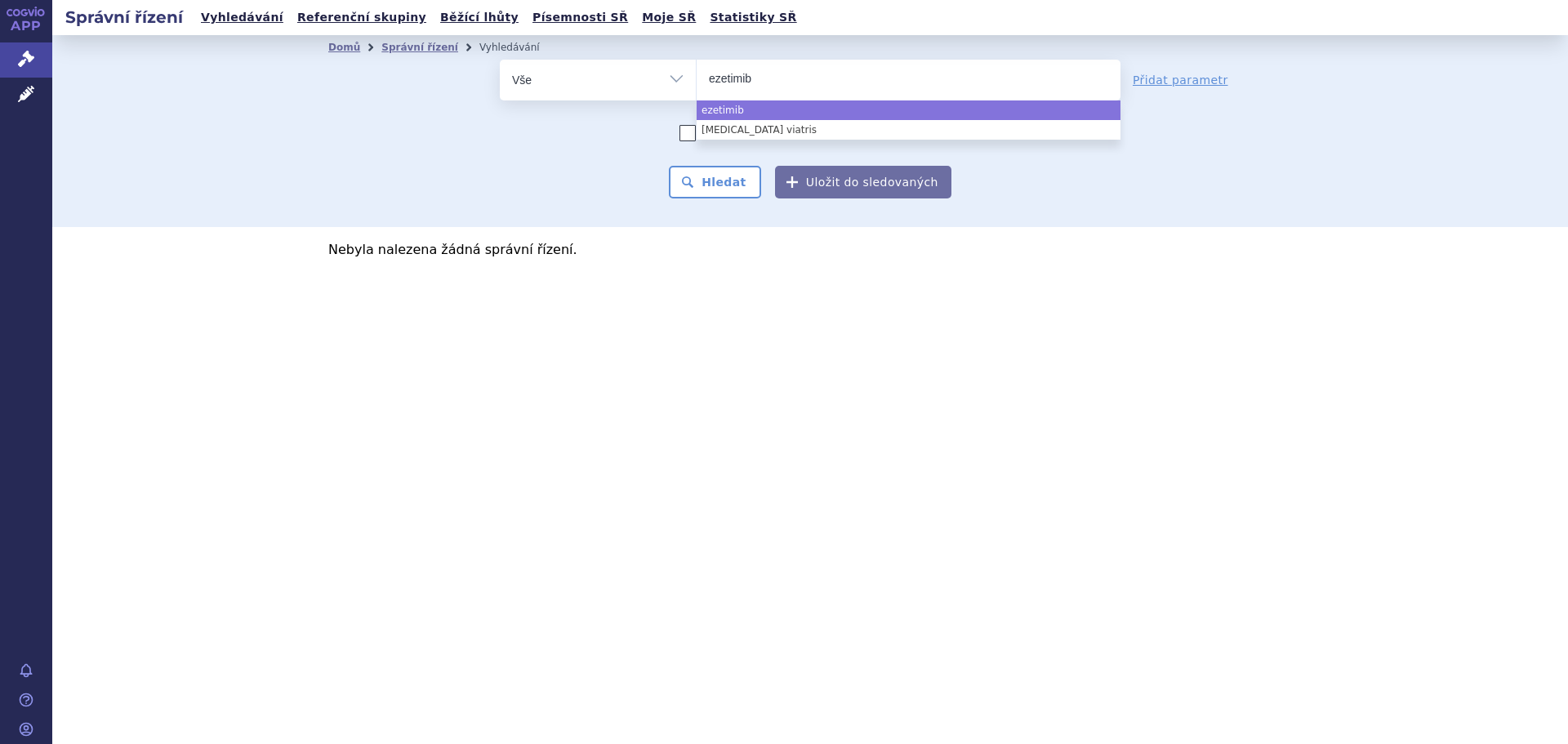
type input "ezetimib"
type input "ezetimib v"
type input "ezetimib vi"
type input "ezetimib viat"
type input "ezetimib viatr"
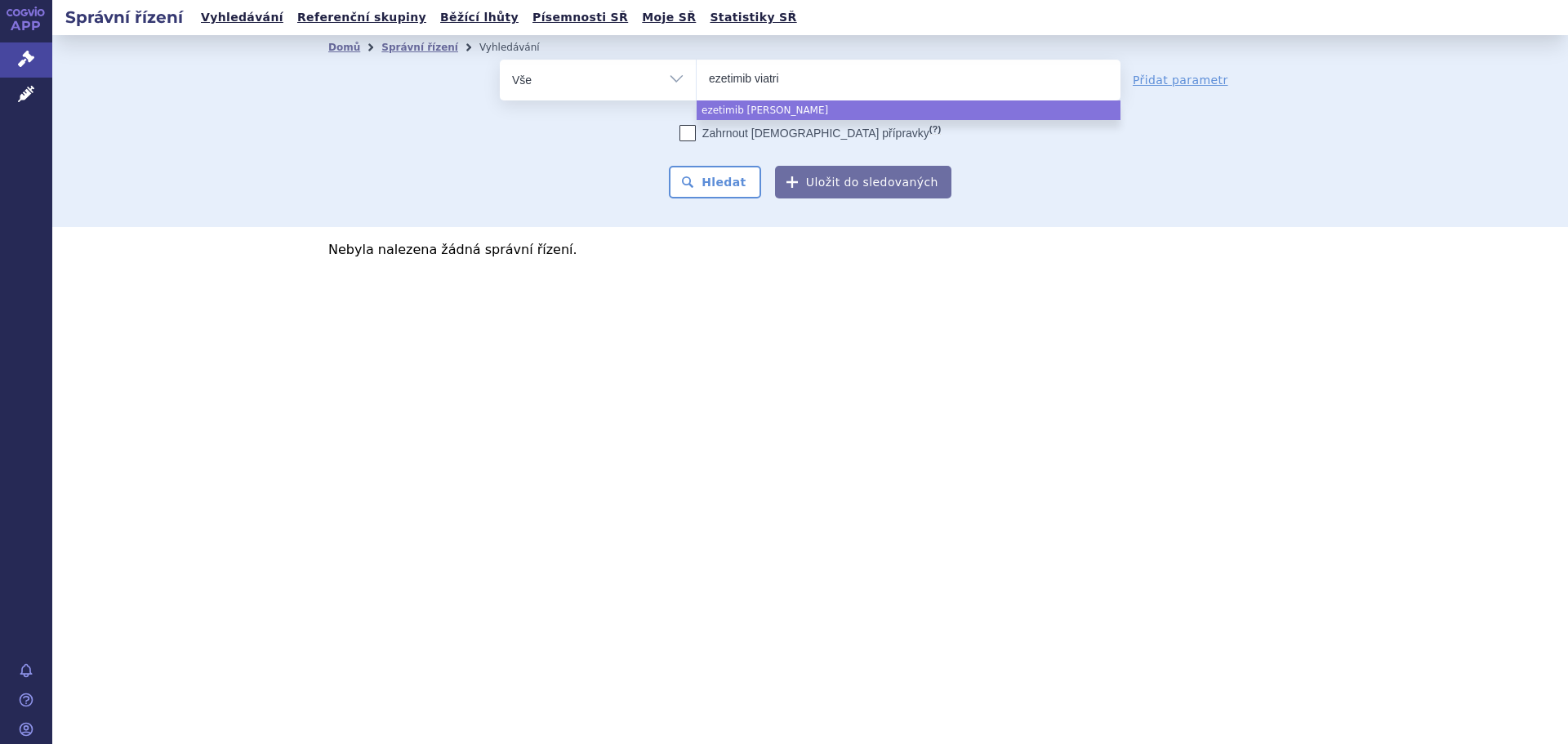
type input "ezetimib viatris"
select select "ezetimib viatris"
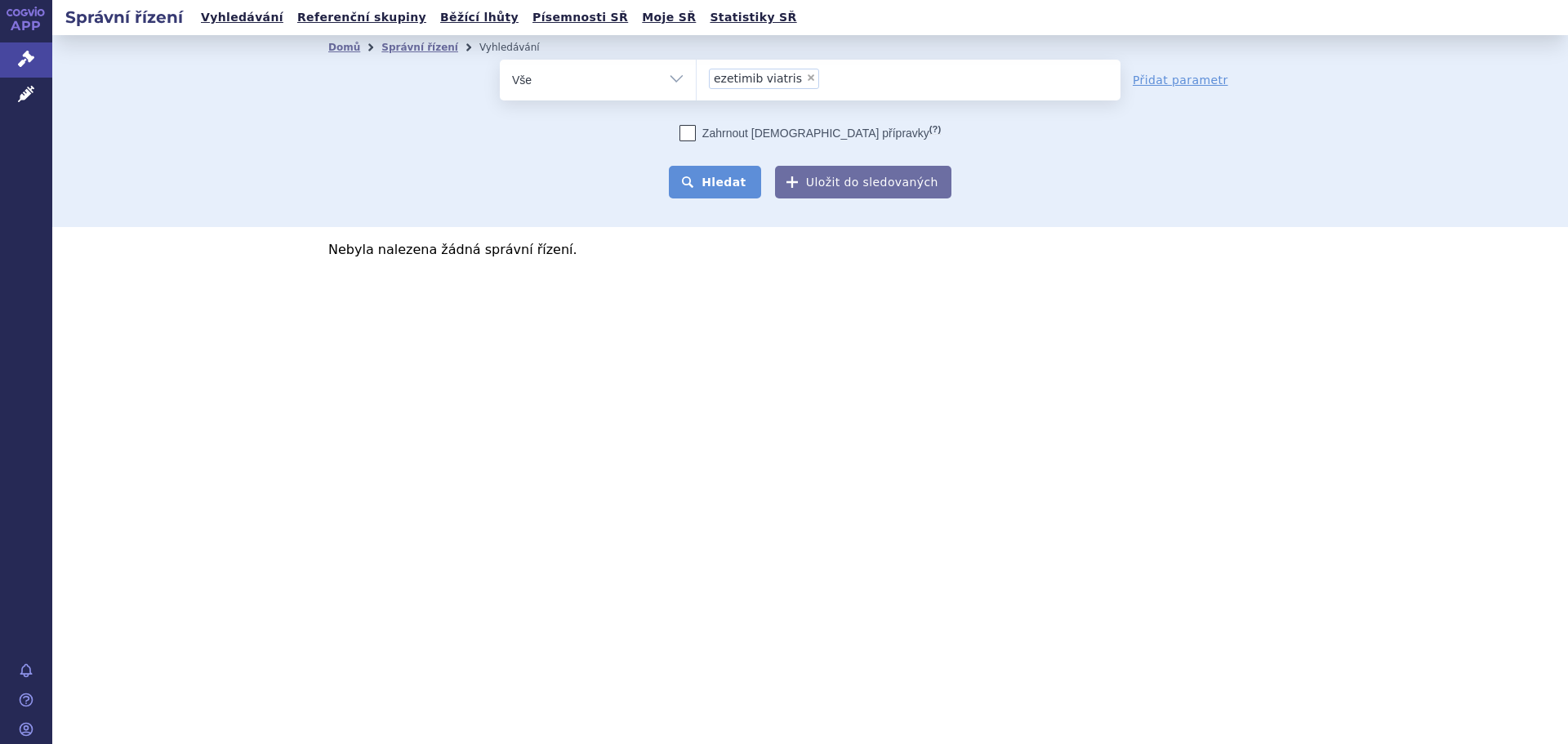
click at [706, 183] on button "Hledat" at bounding box center [715, 182] width 92 height 33
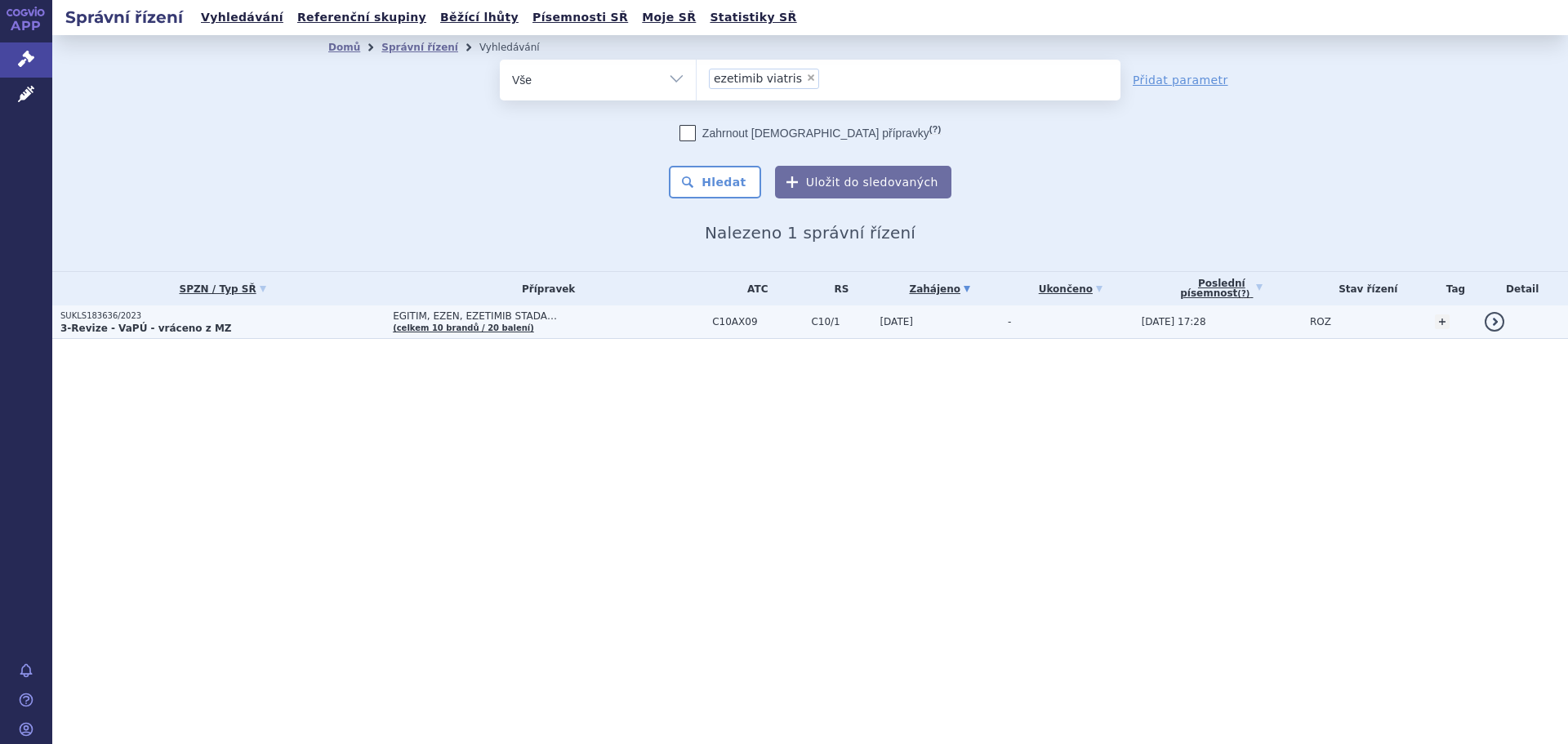
click at [293, 326] on p "3-Revize - VaPÚ - vráceno z MZ" at bounding box center [223, 328] width 324 height 13
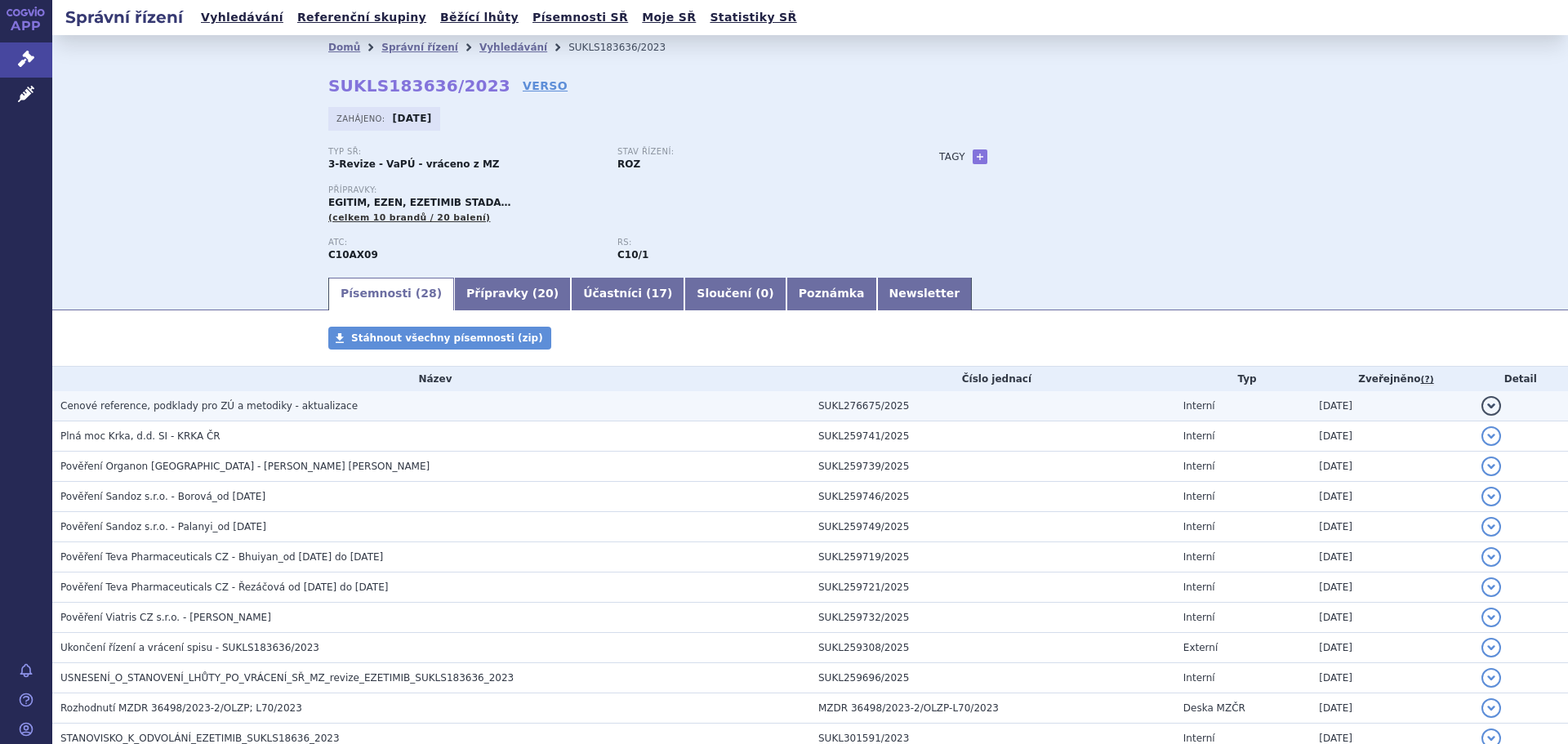
click at [359, 413] on h3 "Cenové reference, podklady pro ZÚ a metodiky - aktualizace" at bounding box center [435, 406] width 750 height 17
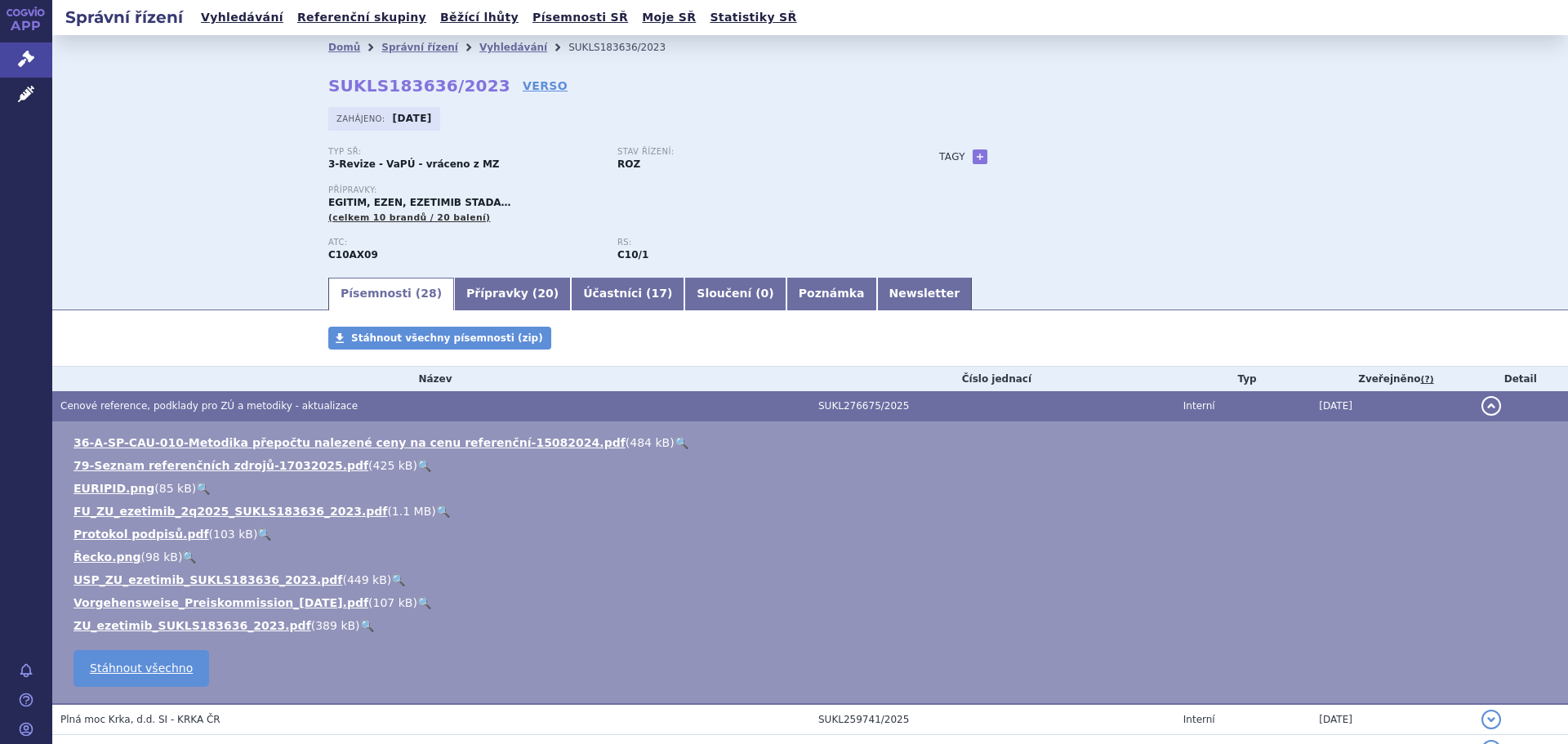
click at [436, 513] on link "🔍" at bounding box center [443, 511] width 14 height 13
click at [361, 622] on link "🔍" at bounding box center [367, 626] width 14 height 13
